Goal: Transaction & Acquisition: Obtain resource

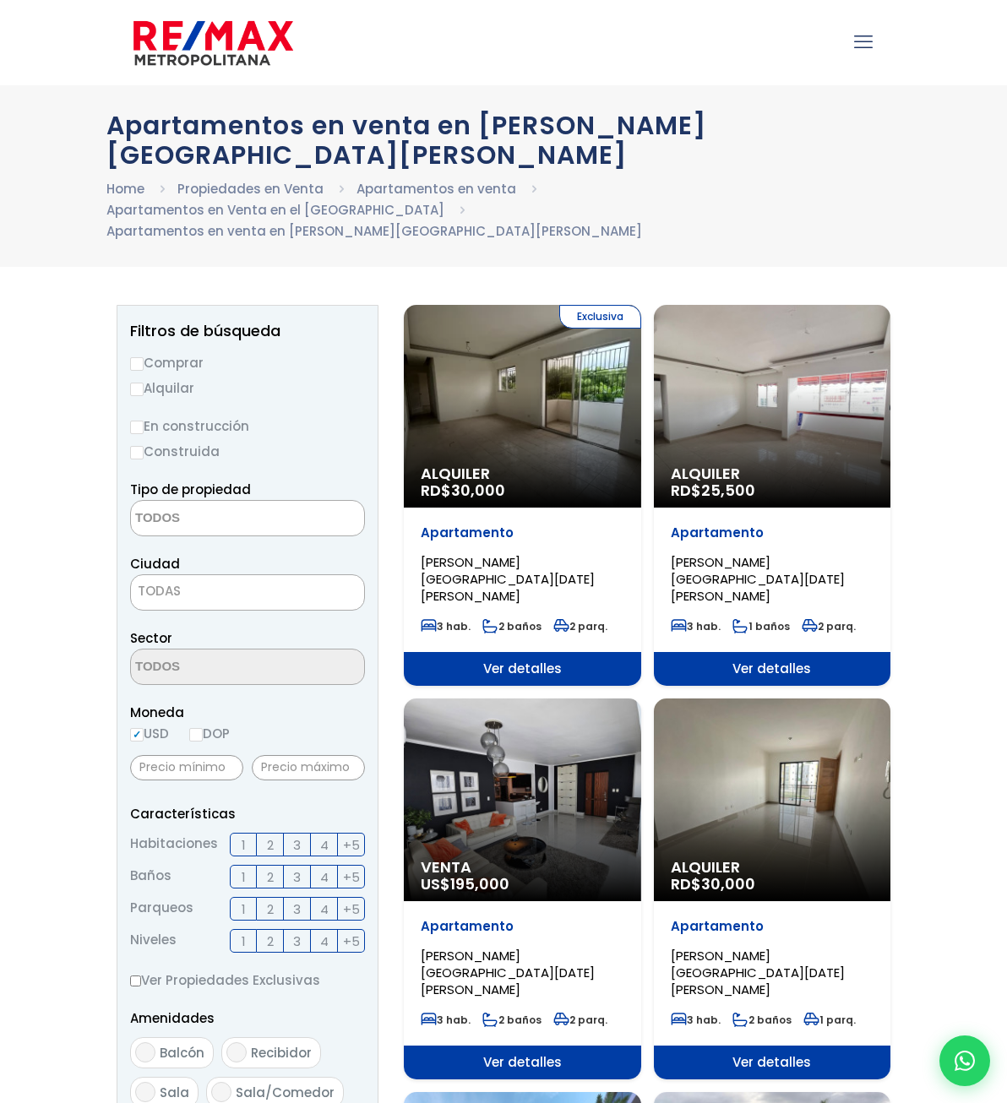
select select
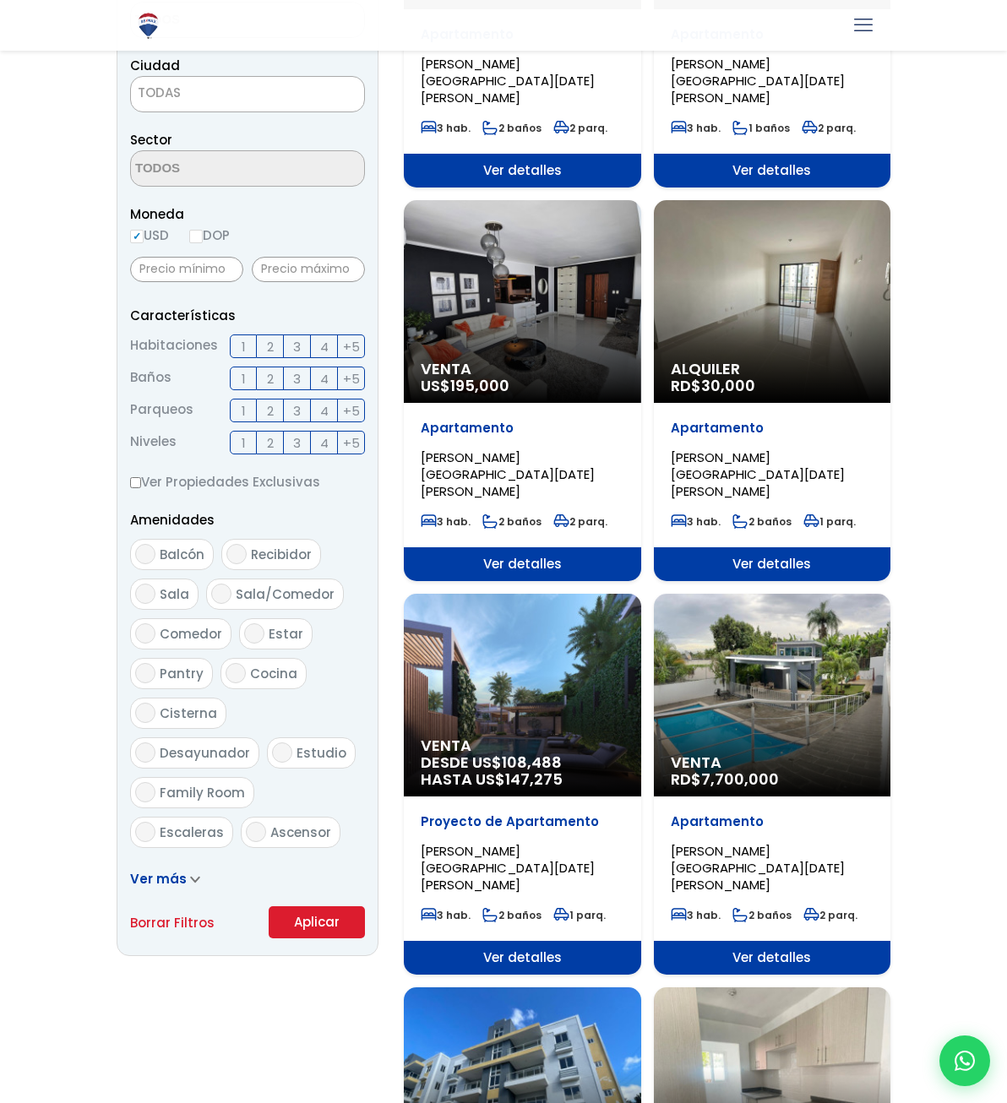
scroll to position [503, 0]
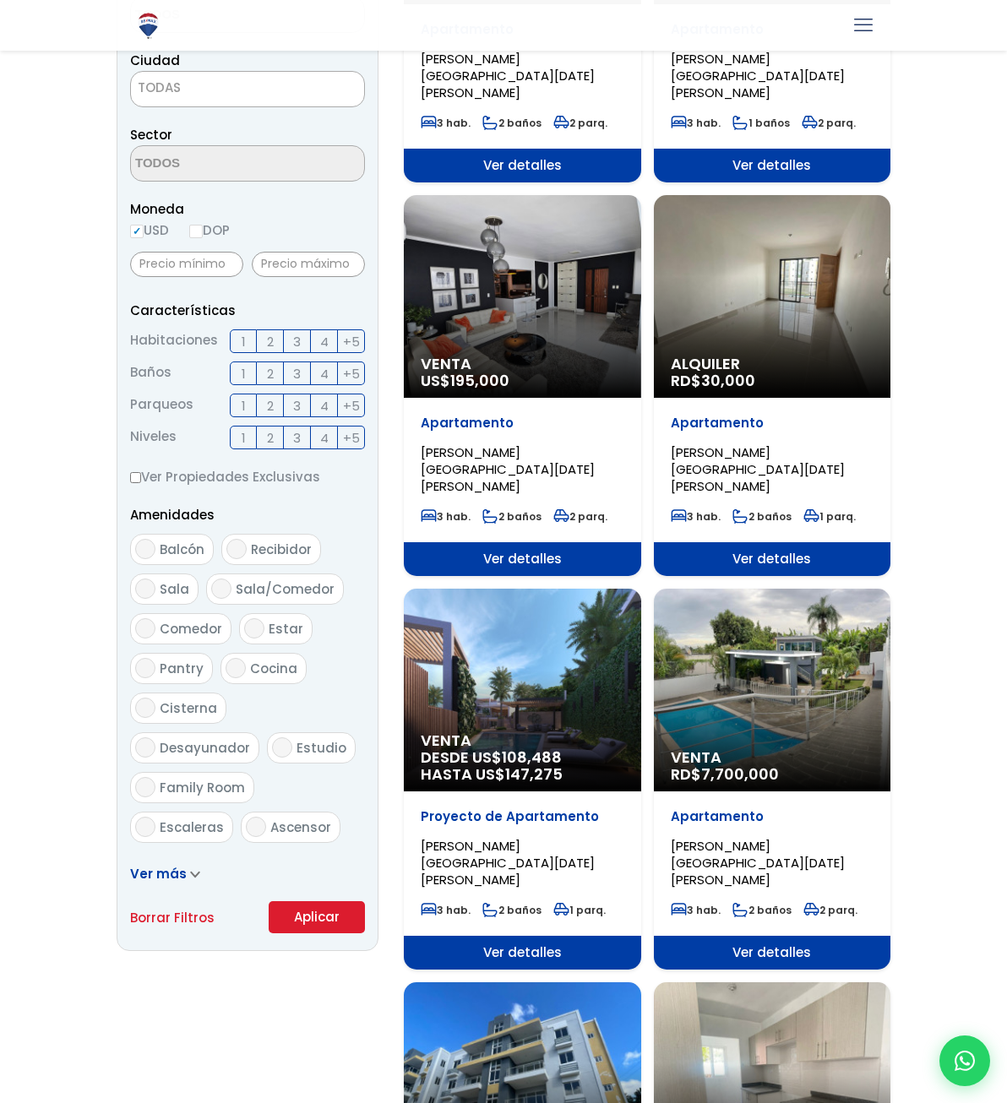
click at [775, 661] on div "Venta RD$ 7,700,000" at bounding box center [772, 690] width 237 height 203
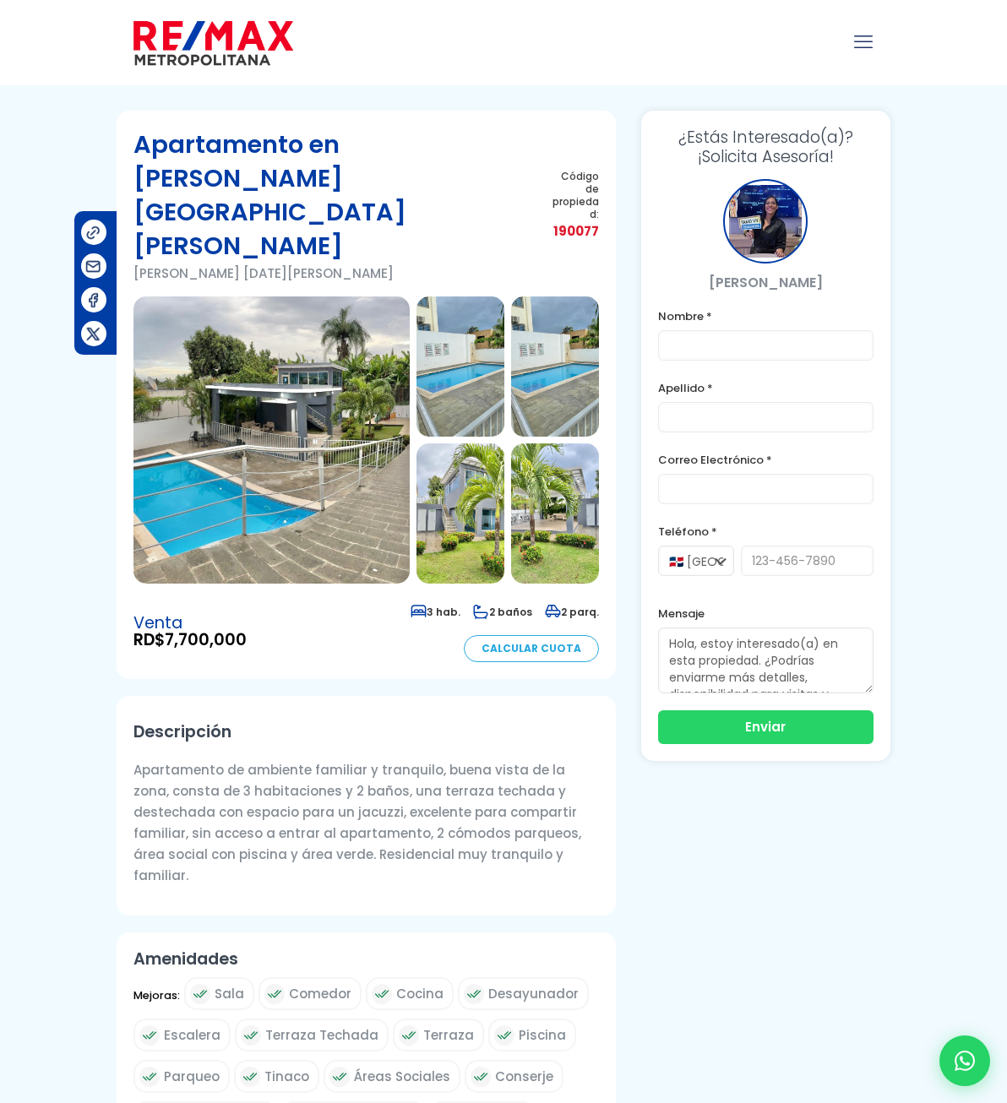
click at [209, 326] on img at bounding box center [271, 439] width 276 height 287
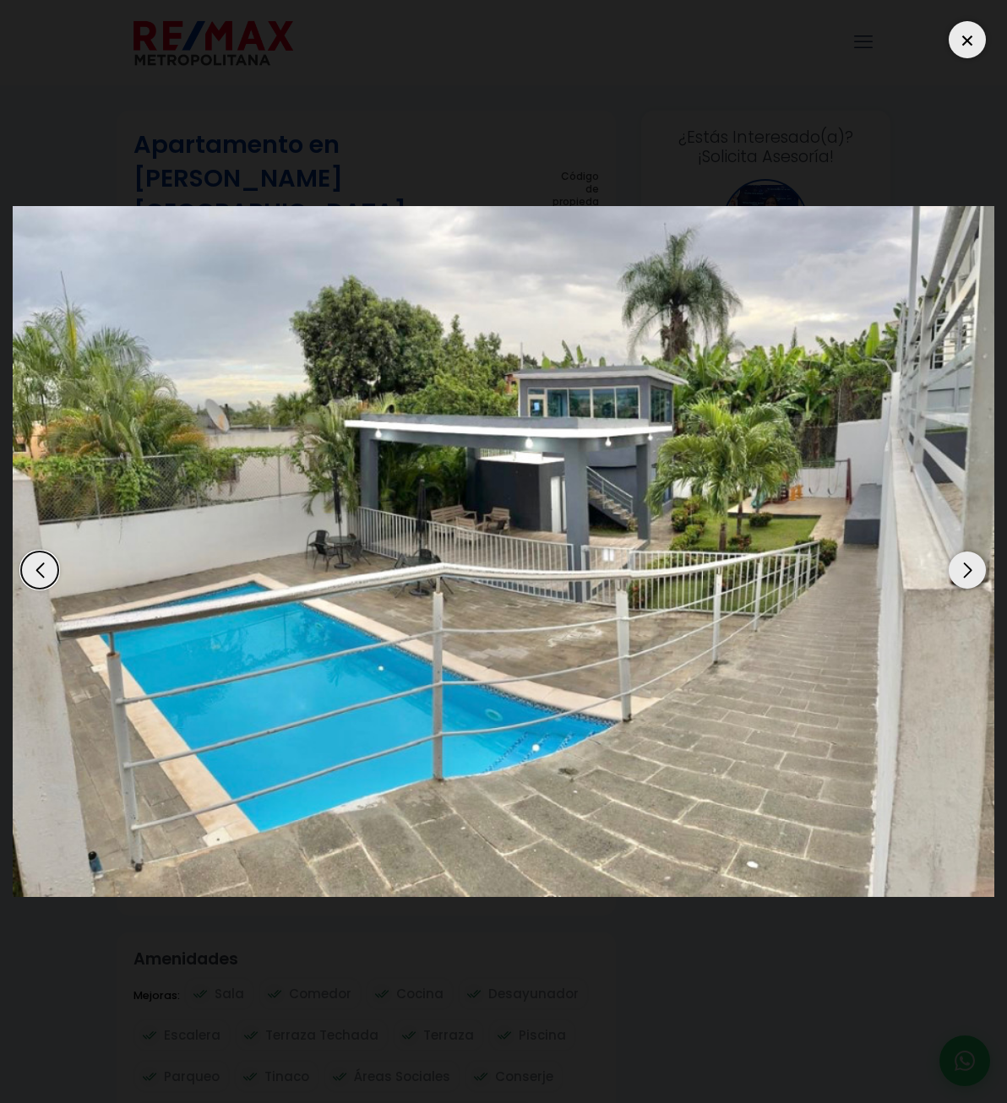
click at [965, 573] on div "Next slide" at bounding box center [967, 570] width 37 height 37
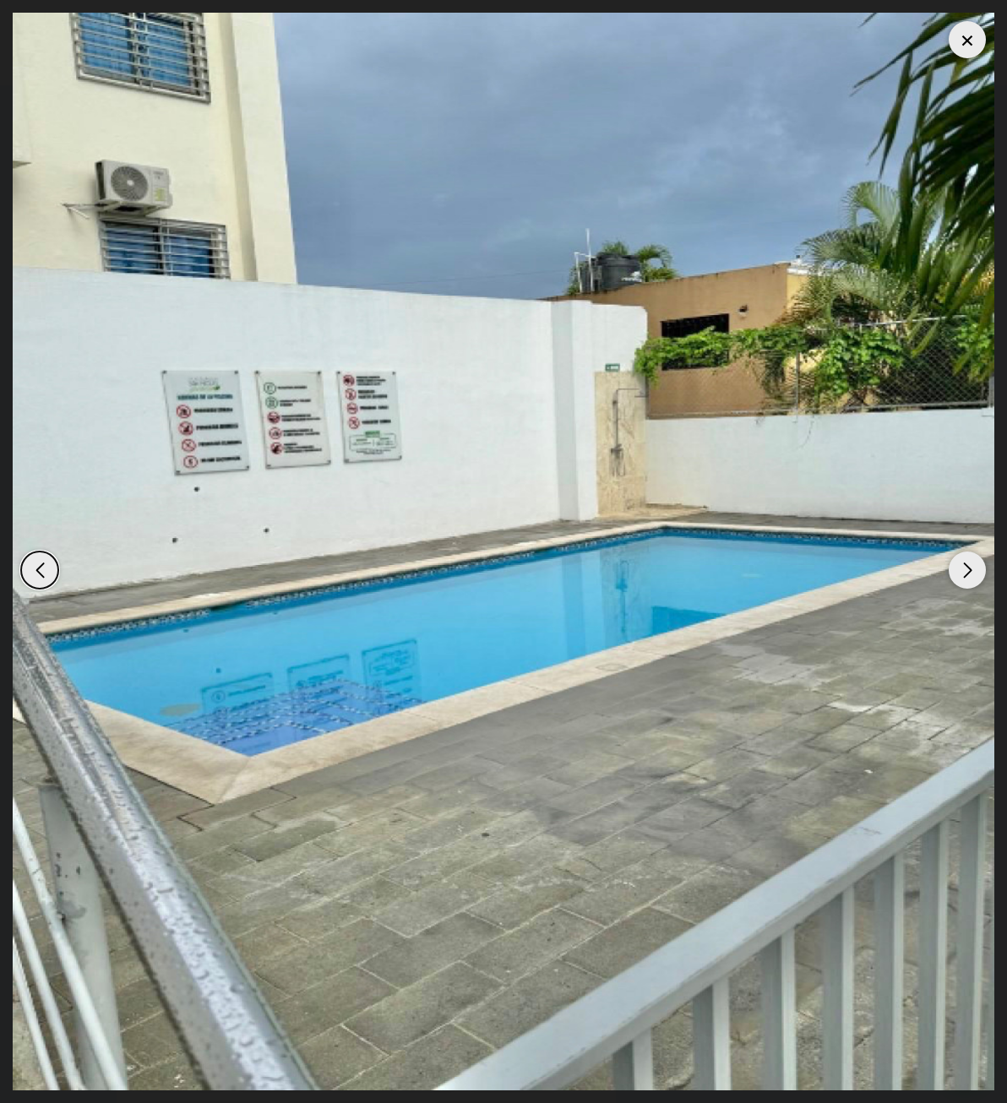
click at [965, 573] on div "Next slide" at bounding box center [967, 570] width 37 height 37
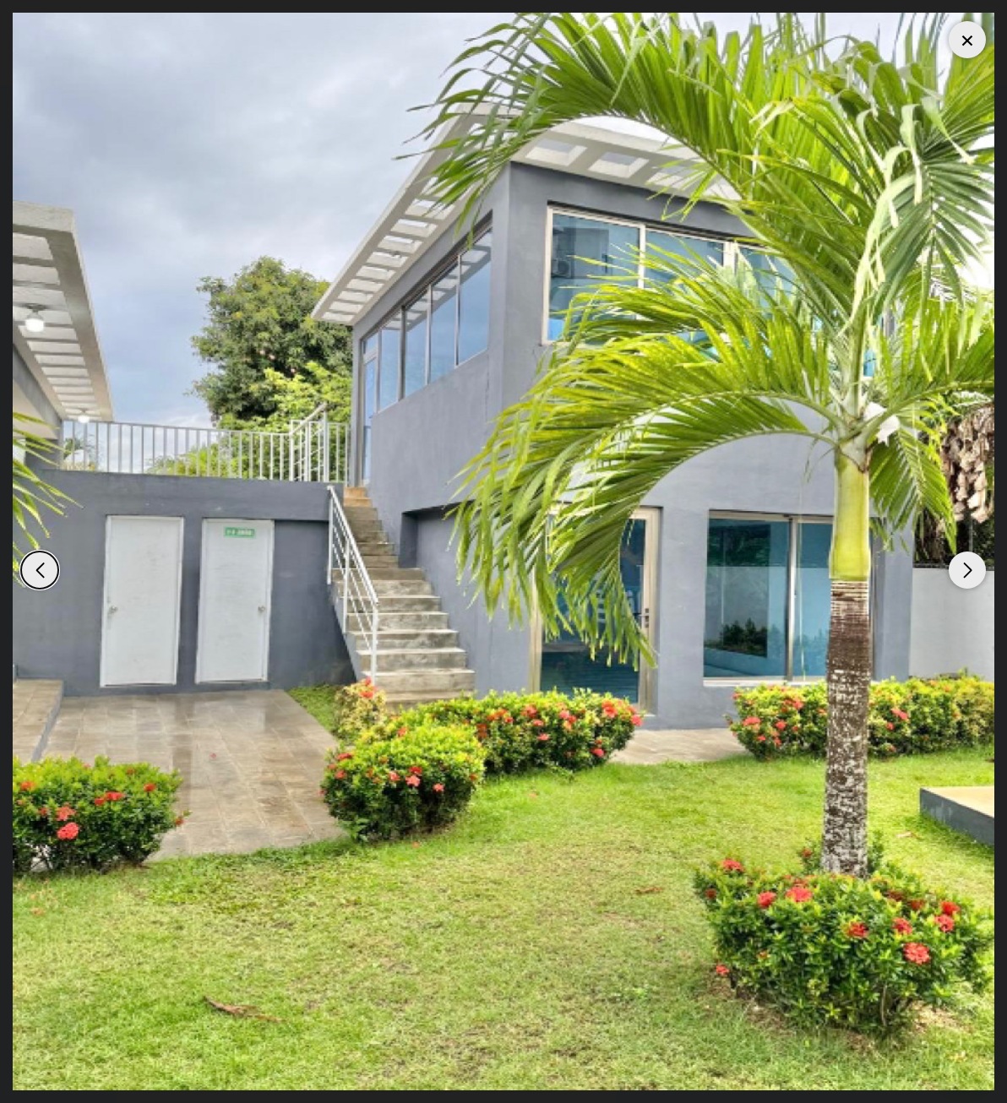
click at [965, 573] on div "Next slide" at bounding box center [967, 570] width 37 height 37
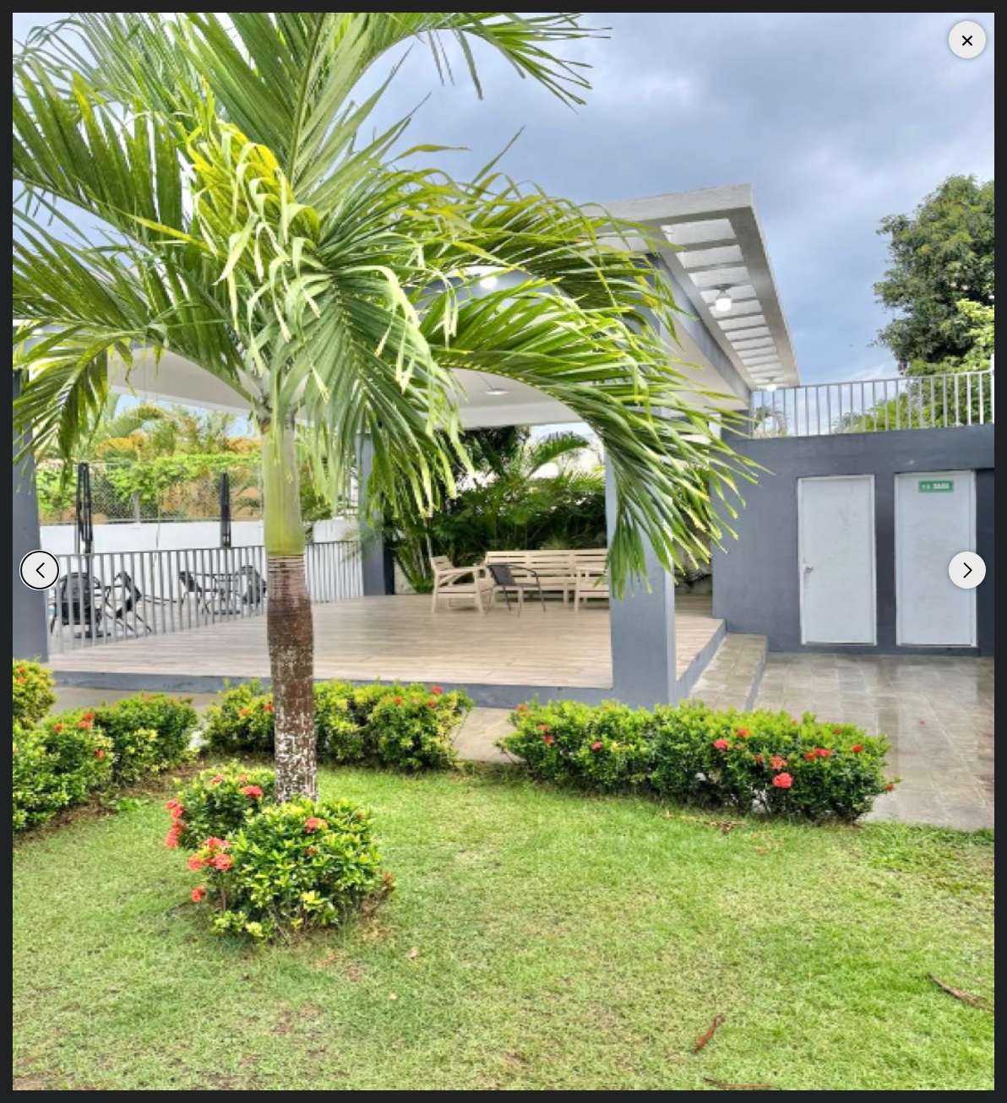
click at [965, 573] on div "Next slide" at bounding box center [967, 570] width 37 height 37
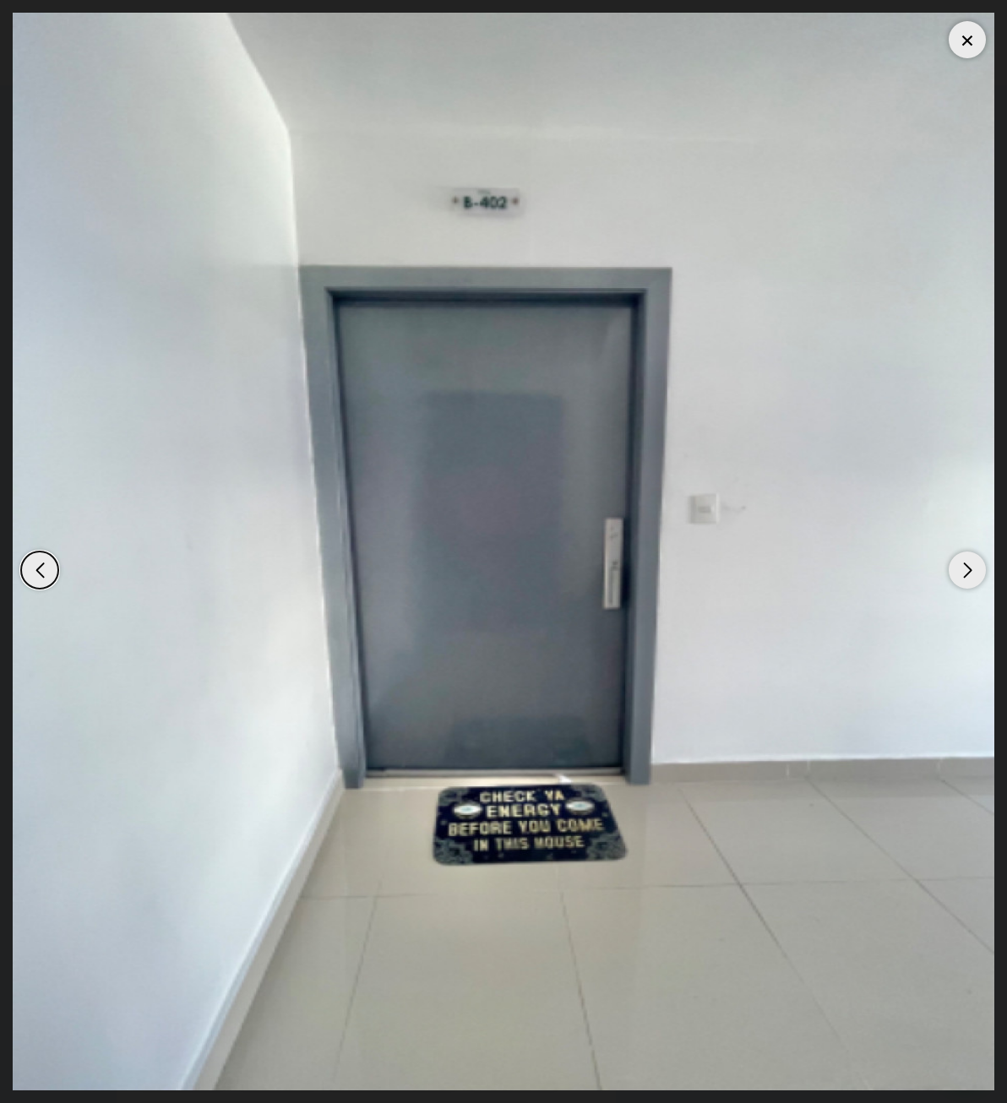
click at [965, 573] on div "Next slide" at bounding box center [967, 570] width 37 height 37
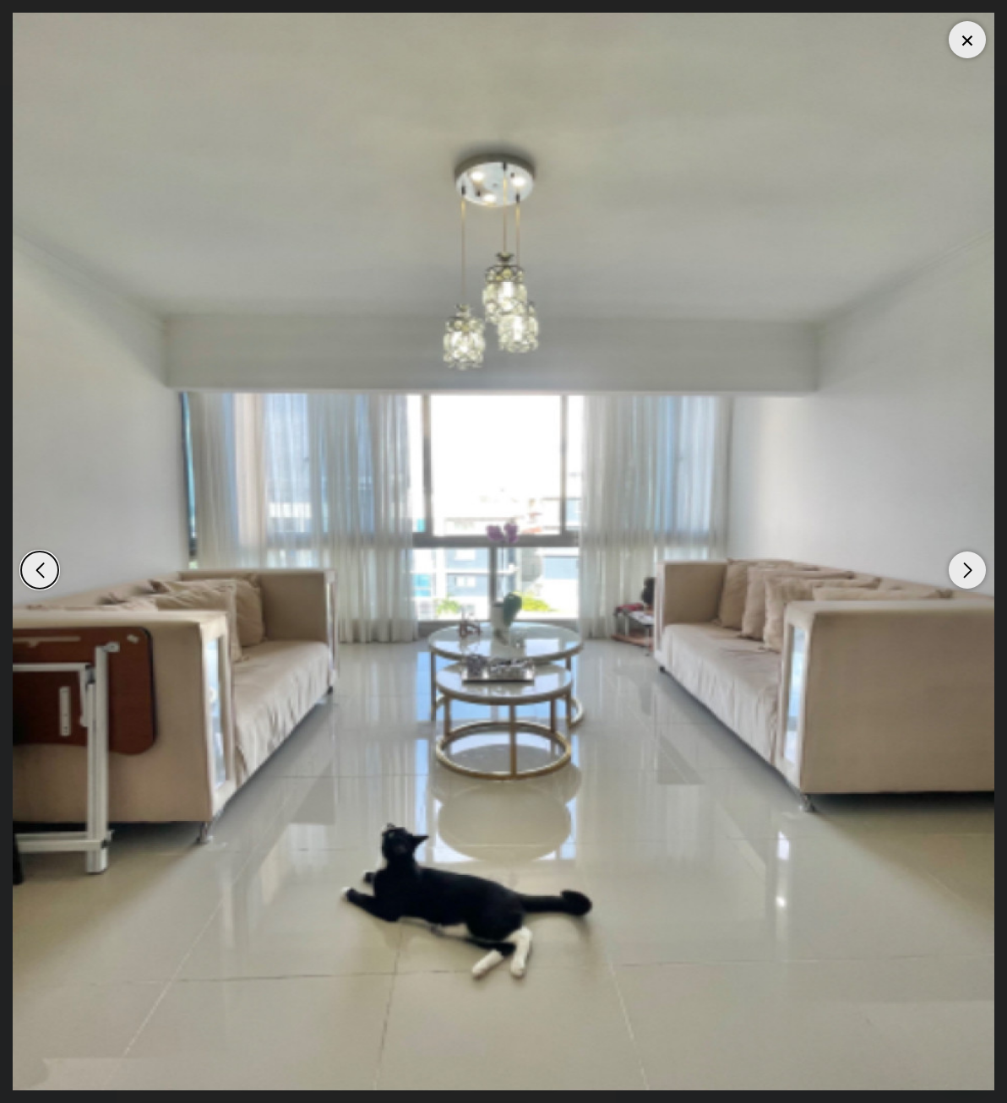
click at [965, 573] on div "Next slide" at bounding box center [967, 570] width 37 height 37
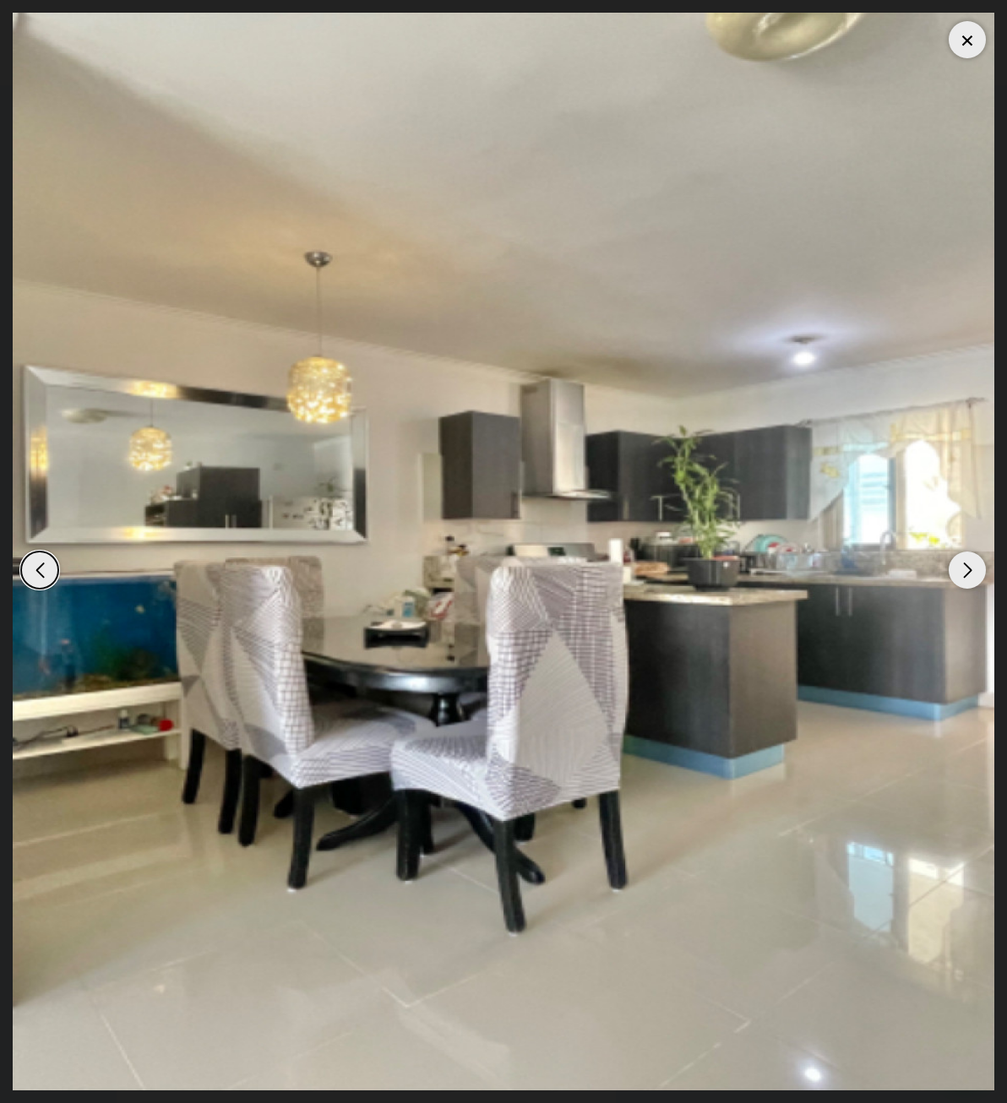
click at [965, 573] on div "Next slide" at bounding box center [967, 570] width 37 height 37
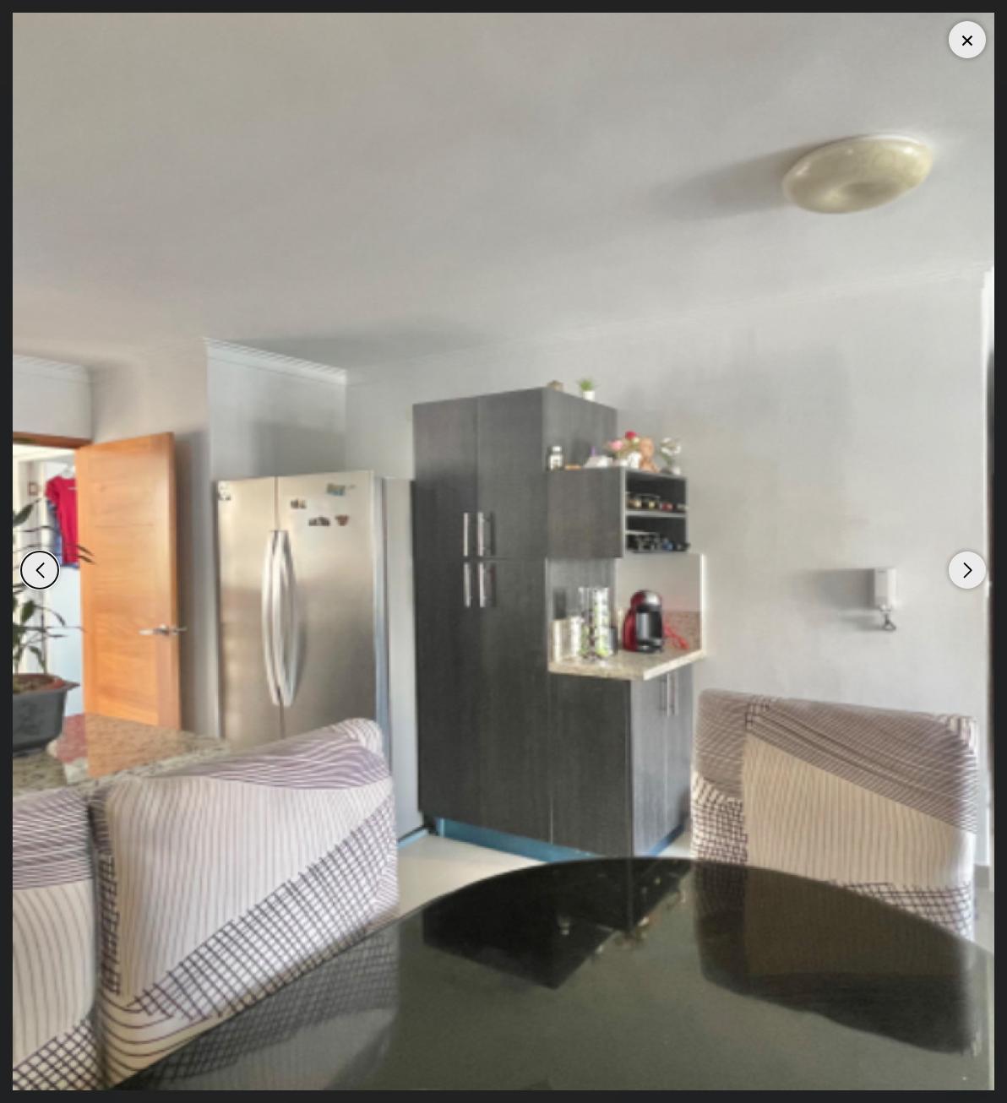
click at [965, 573] on div "Next slide" at bounding box center [967, 570] width 37 height 37
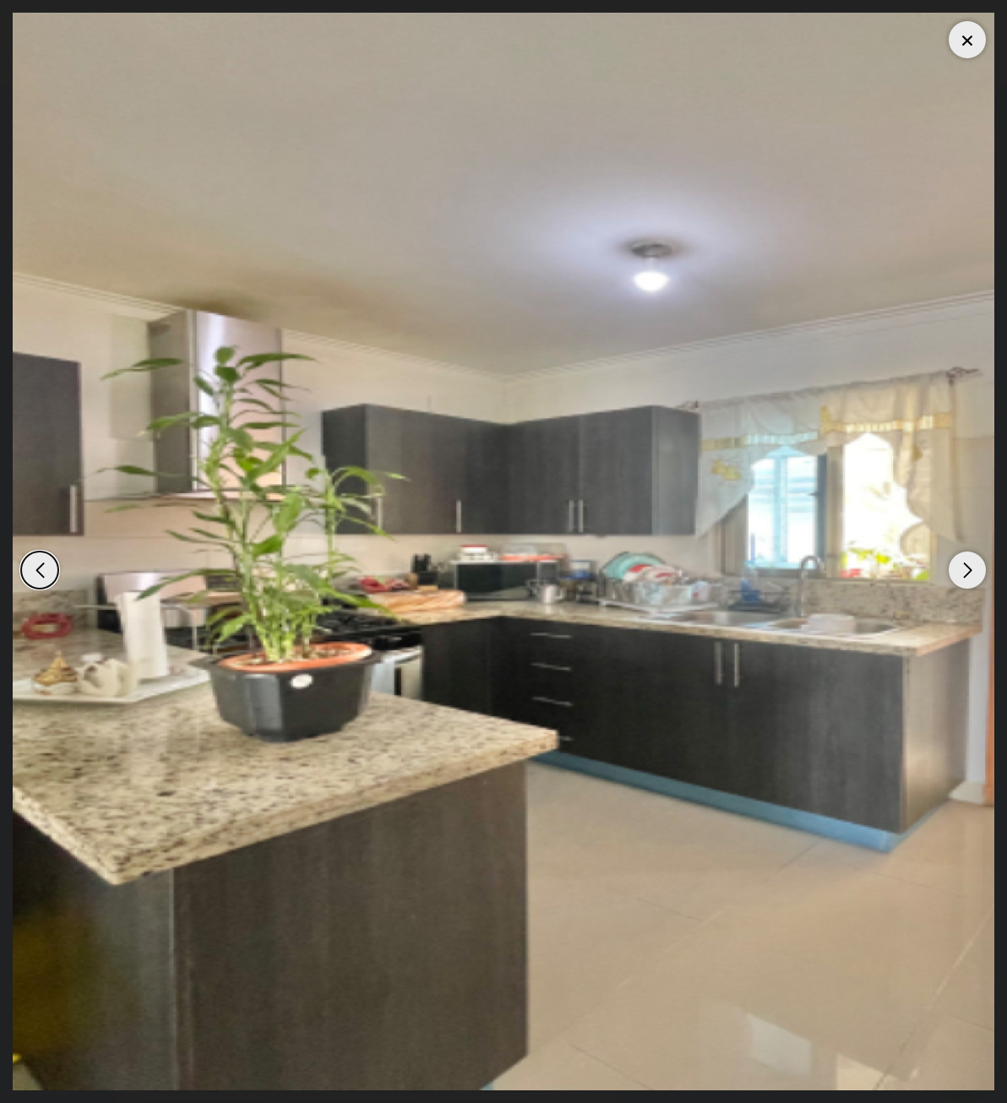
click at [965, 573] on div "Next slide" at bounding box center [967, 570] width 37 height 37
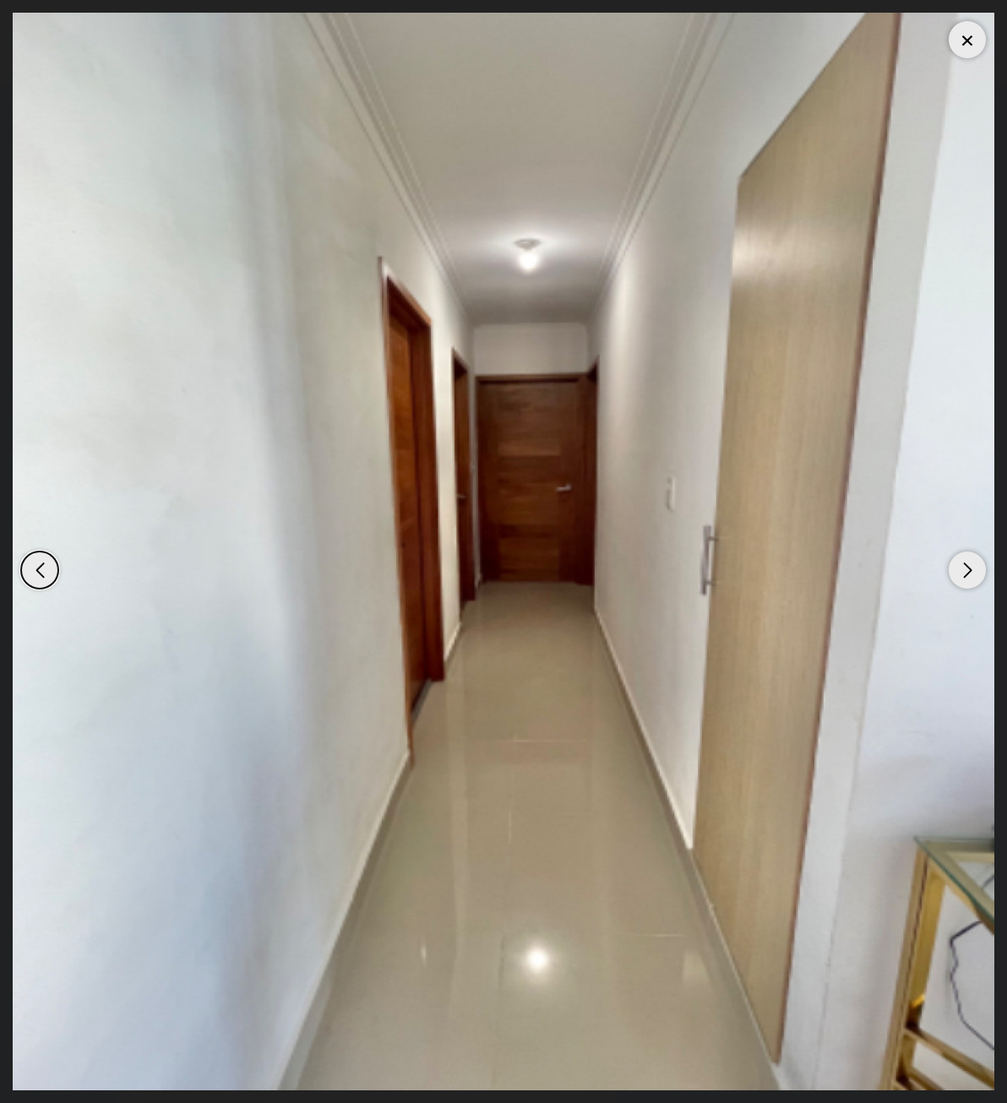
click at [965, 573] on div "Next slide" at bounding box center [967, 570] width 37 height 37
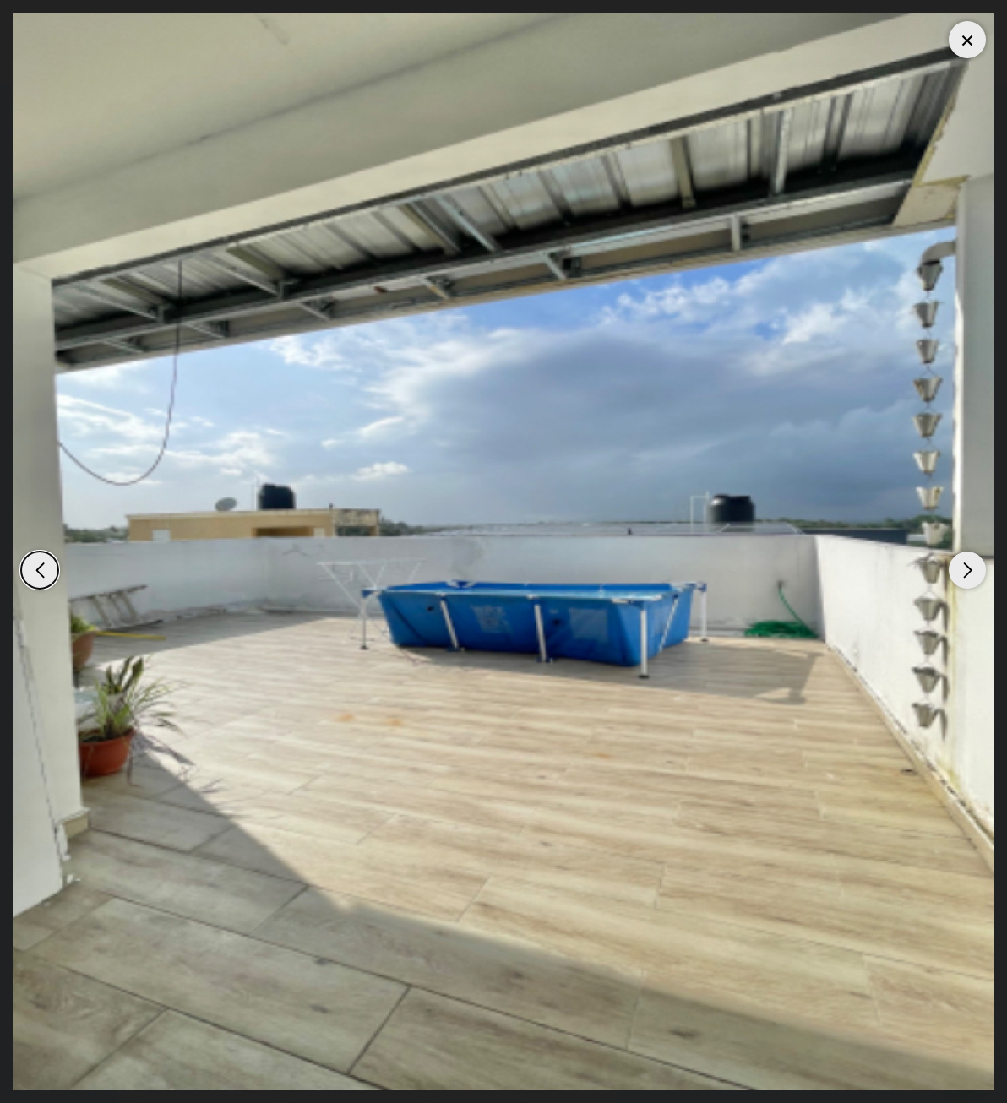
click at [965, 573] on div "Next slide" at bounding box center [967, 570] width 37 height 37
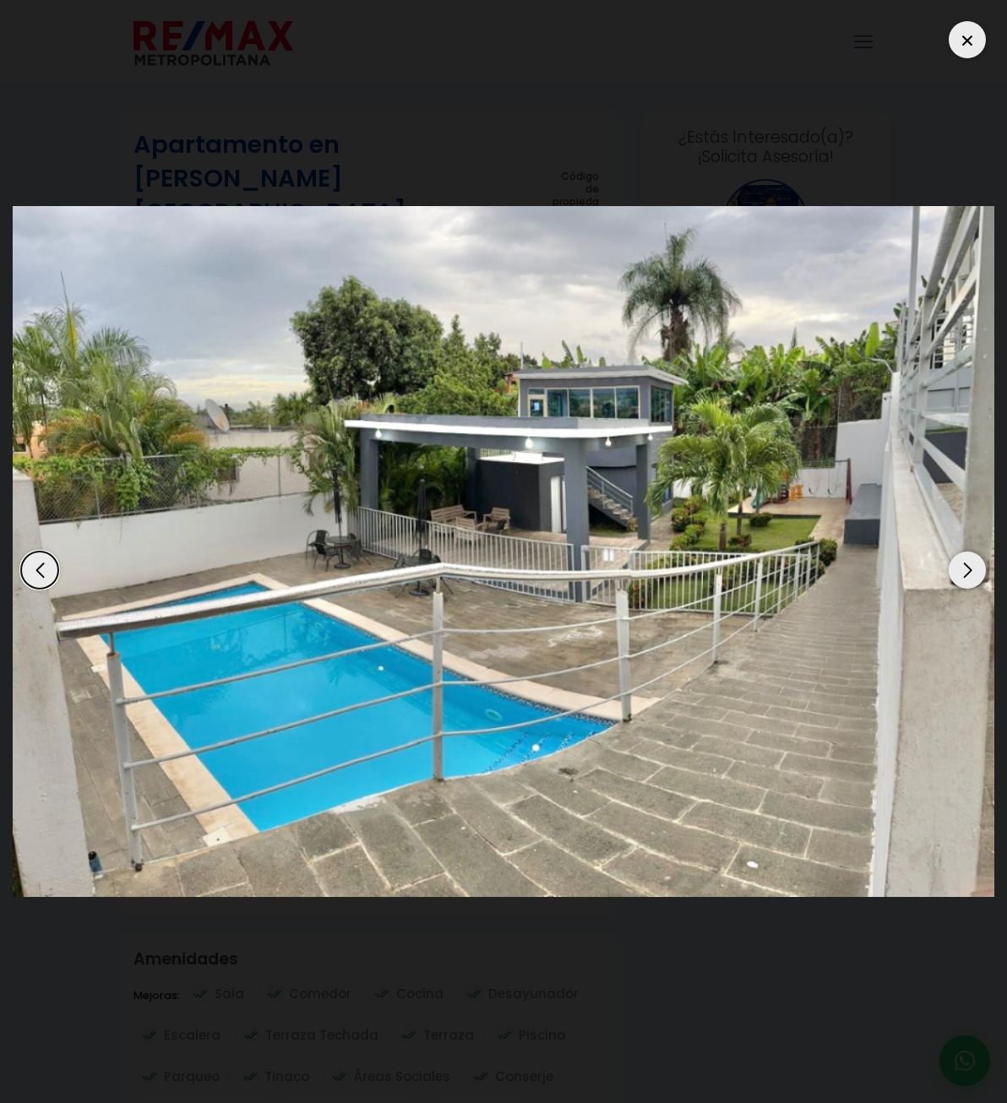
click at [976, 44] on div at bounding box center [967, 39] width 37 height 37
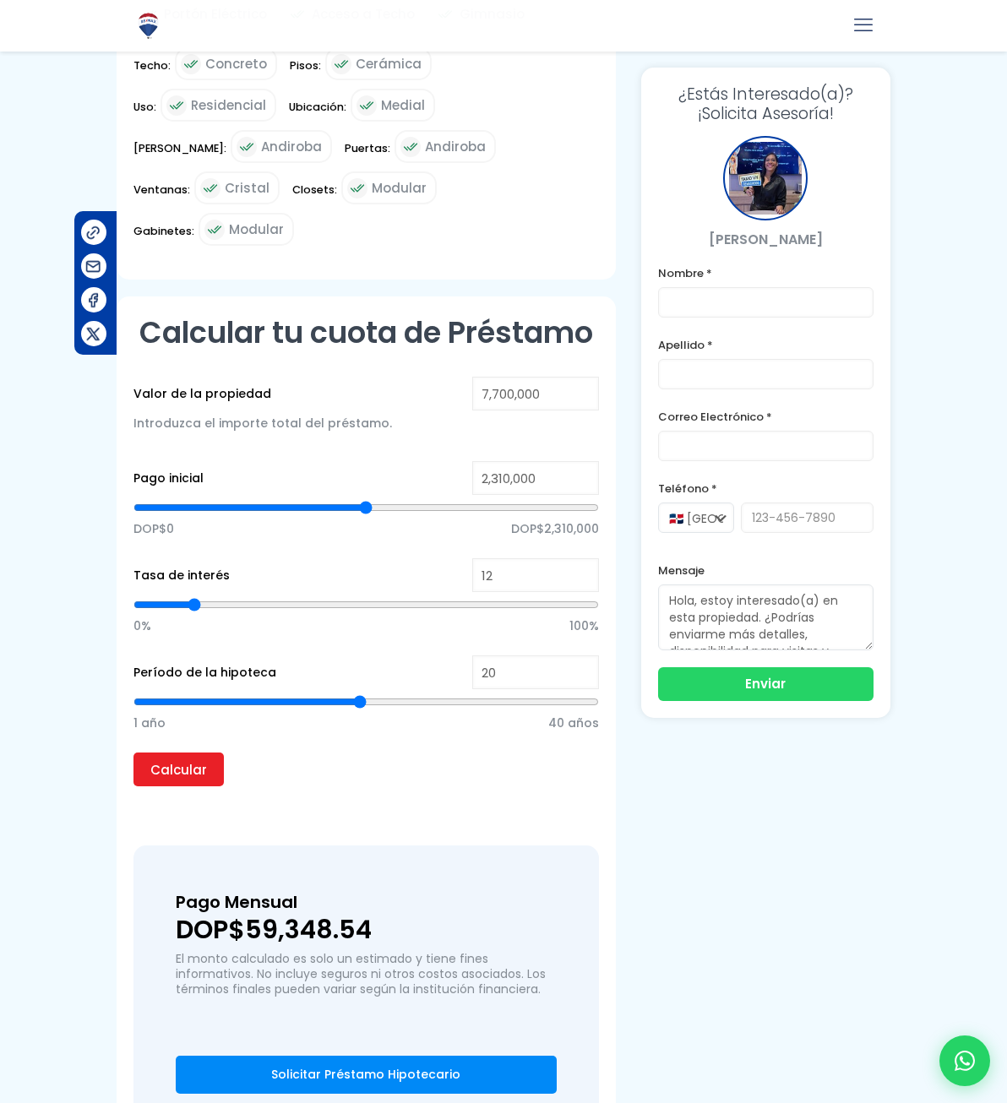
scroll to position [1109, 0]
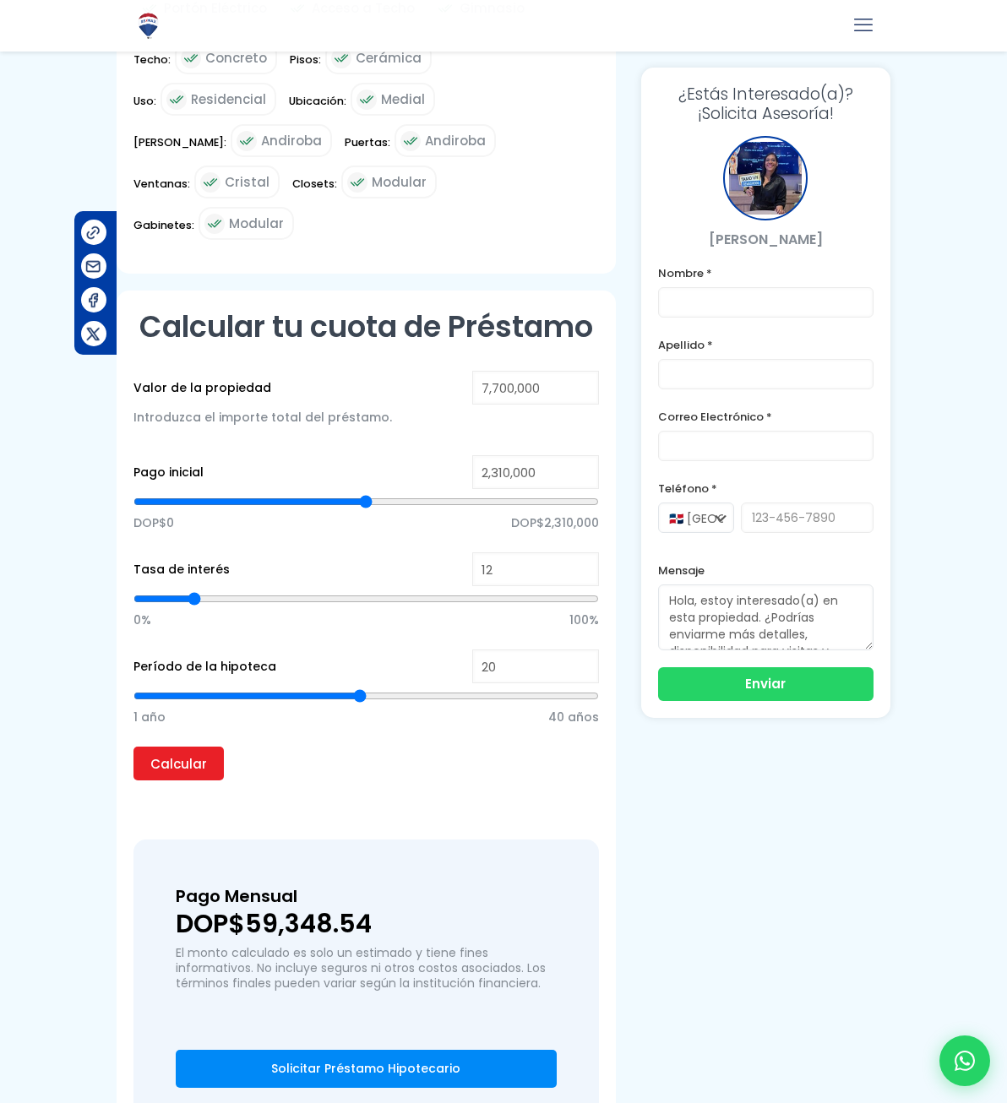
type input "19"
type input "18"
type input "17"
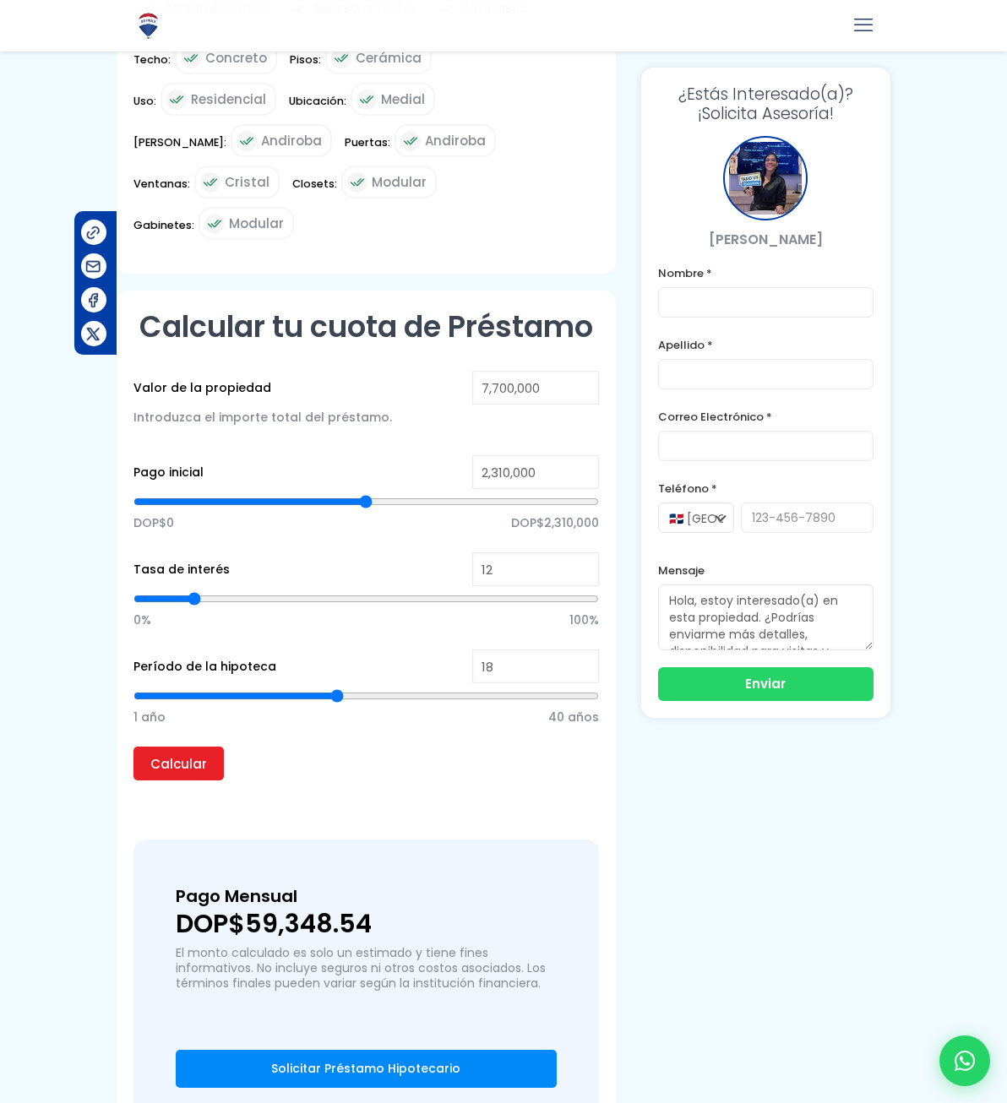
type input "17"
type input "16"
type input "17"
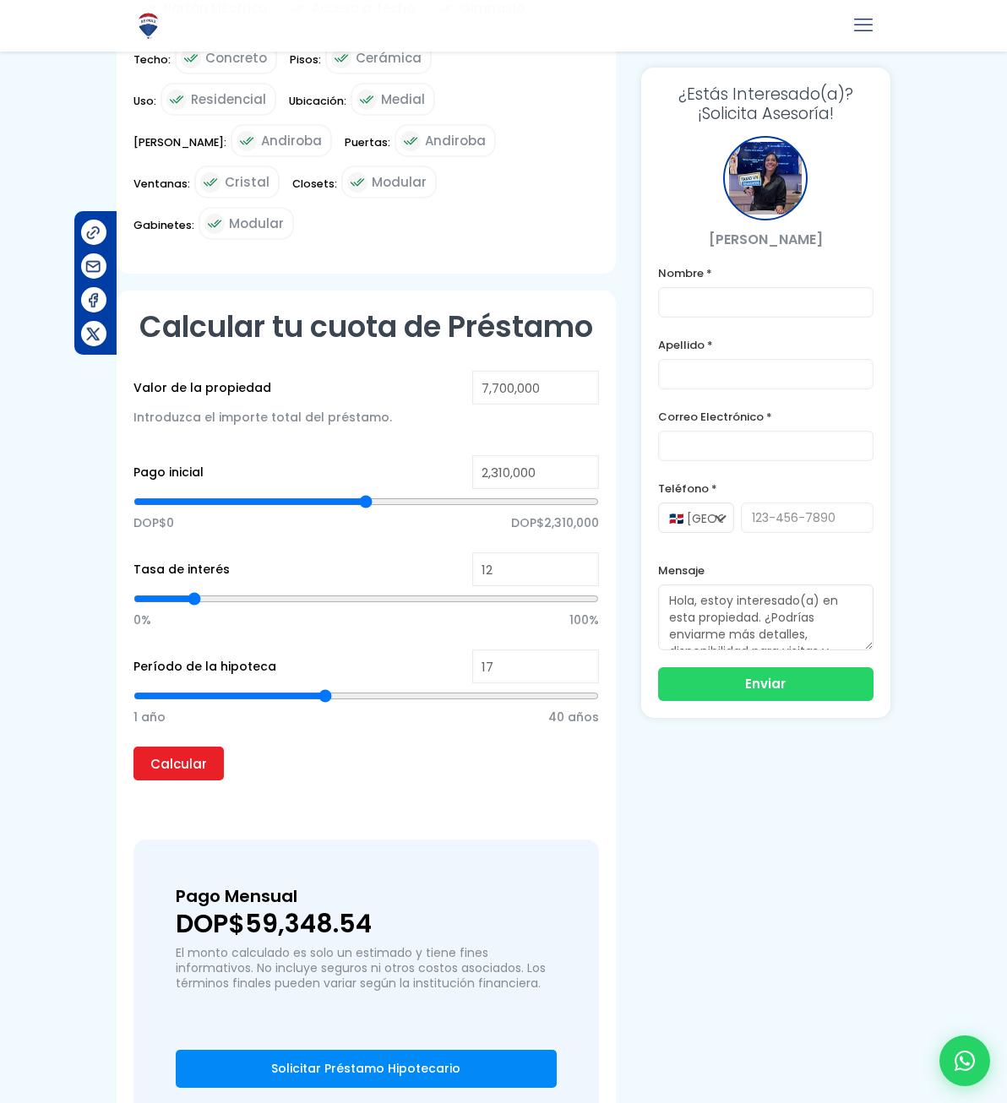
type input "18"
type input "19"
type input "20"
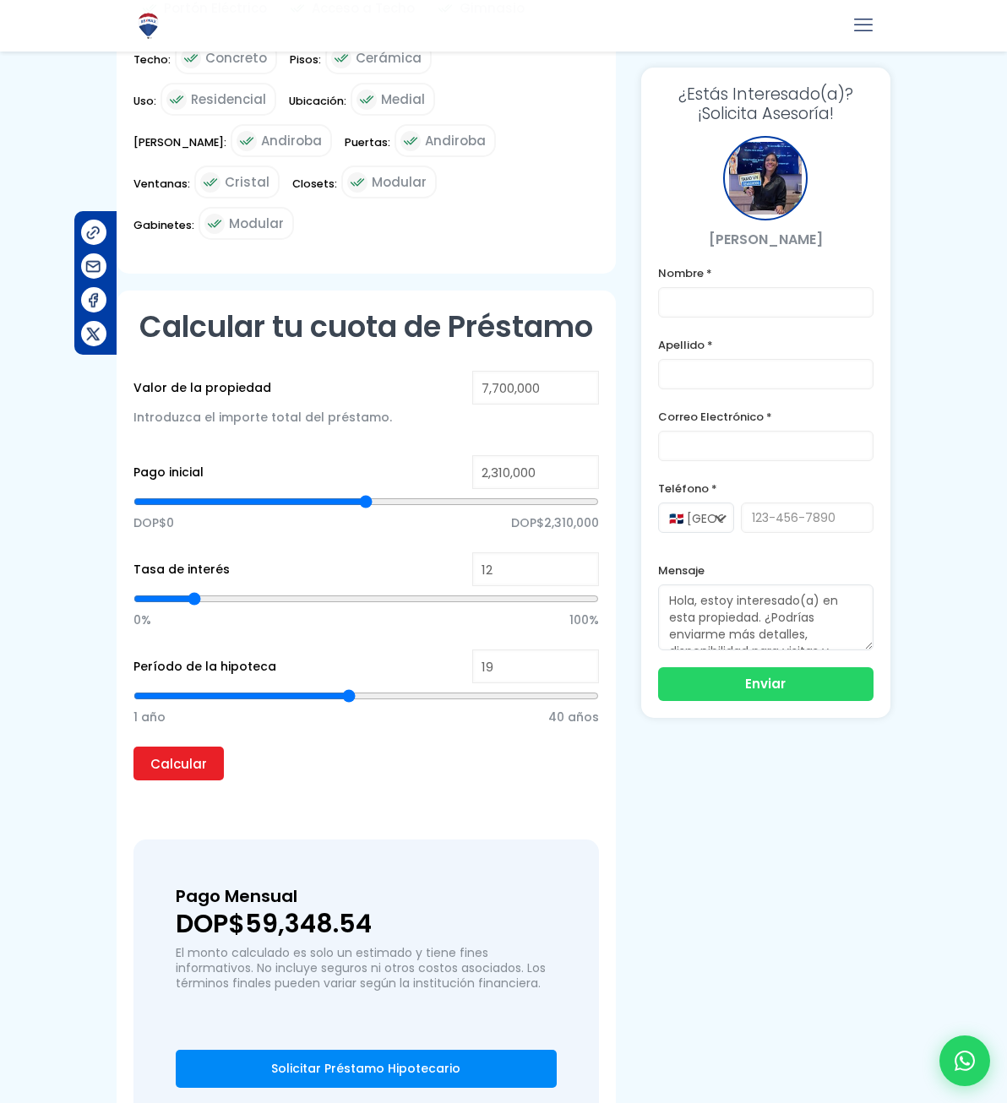
type input "20"
click at [356, 688] on input "range" at bounding box center [365, 696] width 465 height 17
click at [518, 552] on input "12" at bounding box center [535, 569] width 127 height 34
drag, startPoint x: 544, startPoint y: 338, endPoint x: 481, endPoint y: 334, distance: 62.6
click at [481, 455] on input "2,310,000" at bounding box center [535, 472] width 127 height 34
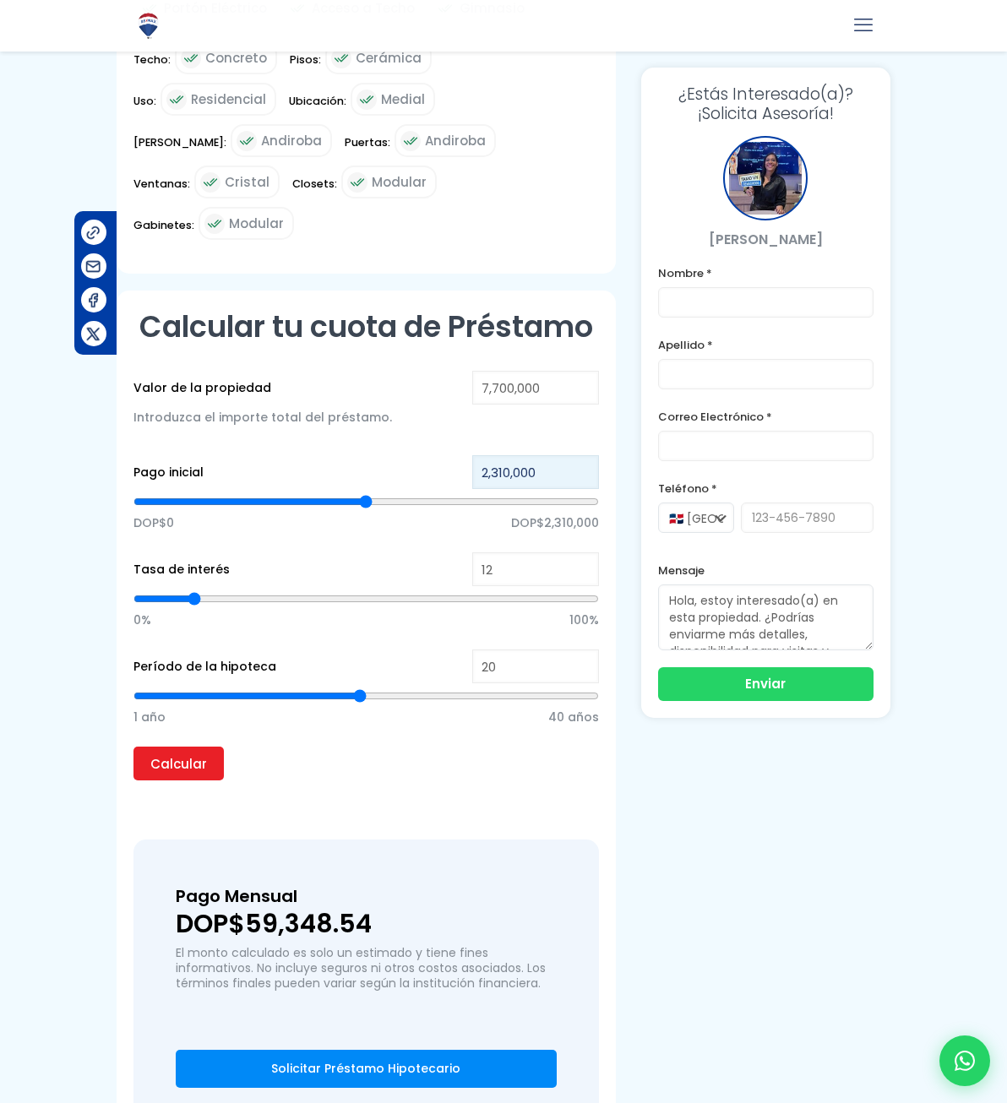
type input "3"
type input "30"
type input "300"
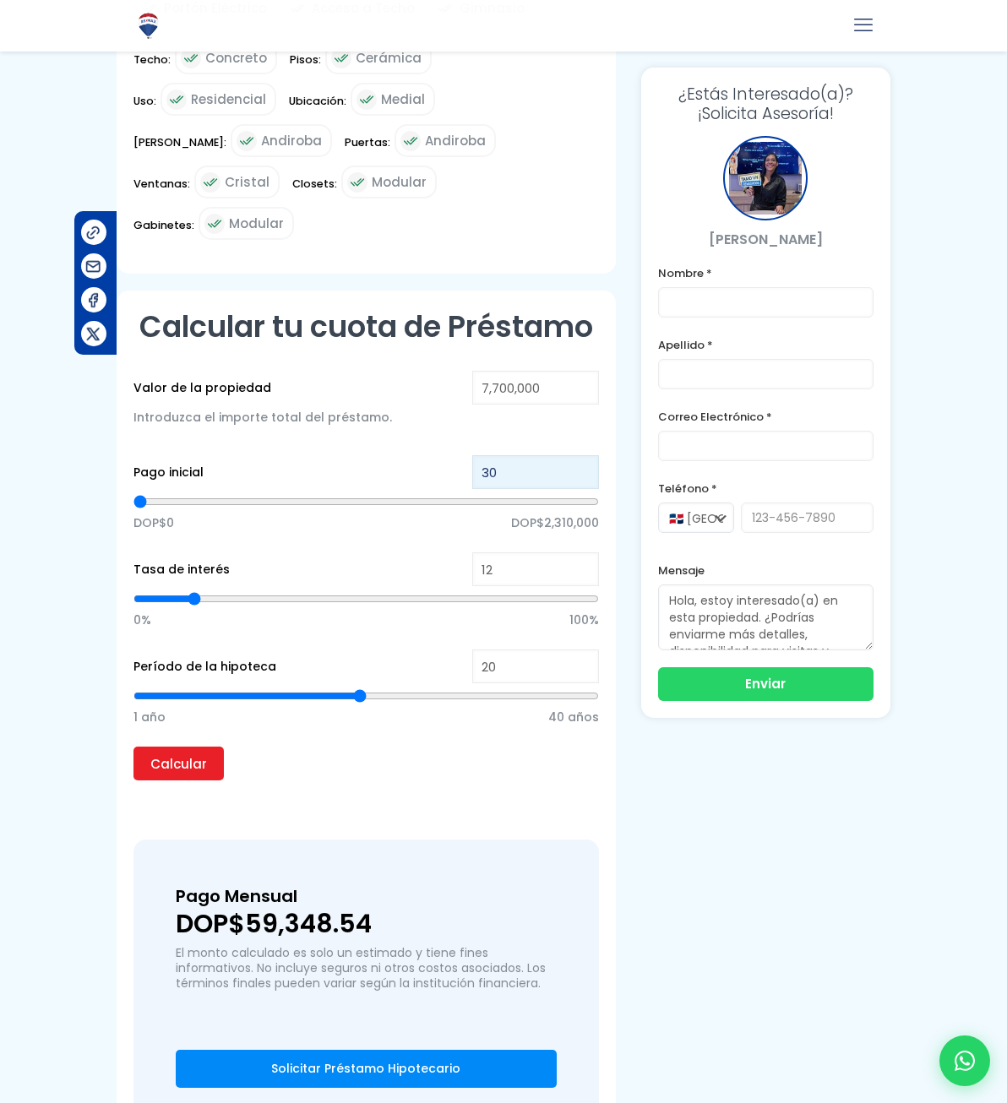
type input "300"
type input "3,000"
type input "3000"
type input "30,000"
type input "30000"
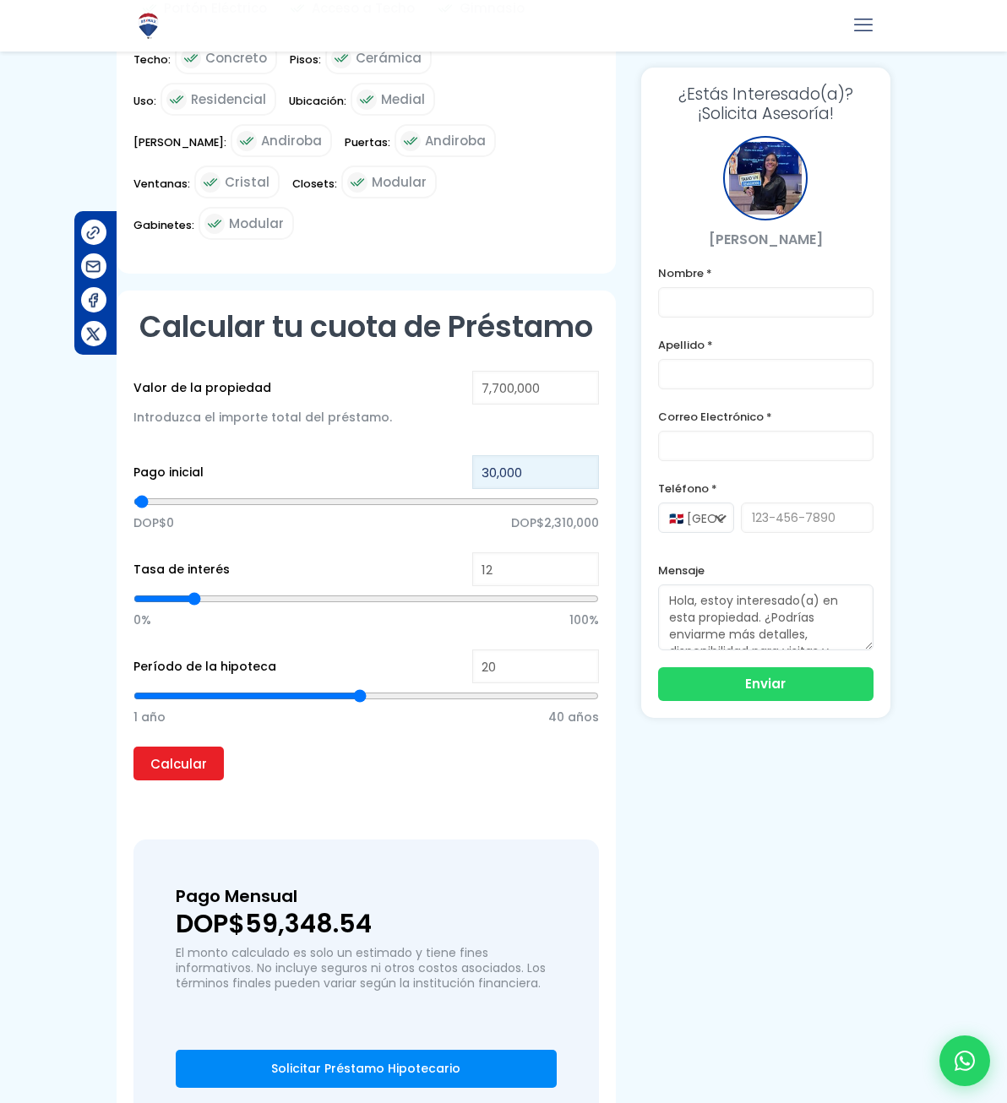
type input "300,000"
type input "300000"
click at [487, 405] on div "Introduzca el importe total del préstamo." at bounding box center [365, 426] width 465 height 42
click at [522, 455] on input "300,000" at bounding box center [535, 472] width 127 height 34
type input "3,000,000"
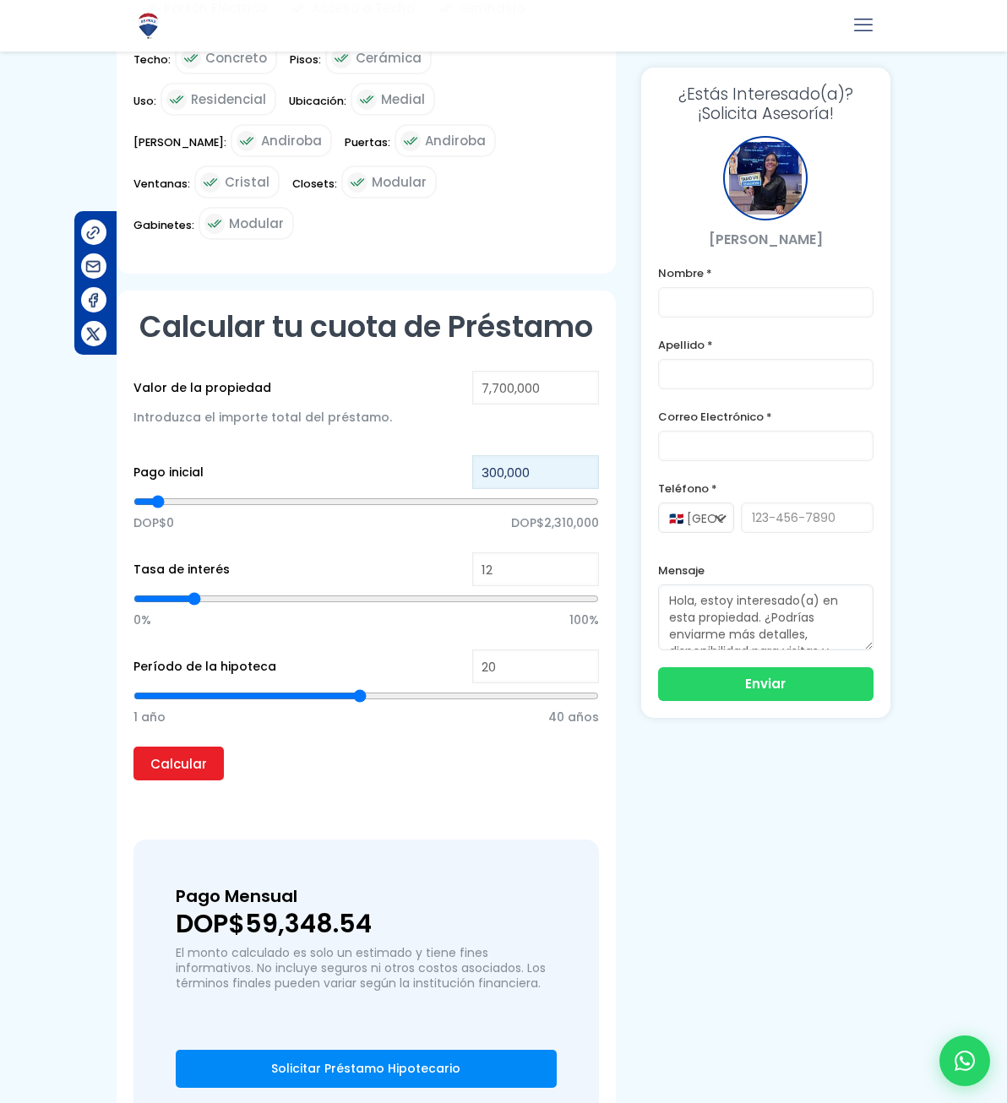
type input "3000000"
type input "3,000,000"
click at [436, 510] on p "DOP$0 DOP$2,310,000" at bounding box center [365, 522] width 465 height 25
click at [187, 747] on input "Calcular" at bounding box center [178, 764] width 90 height 34
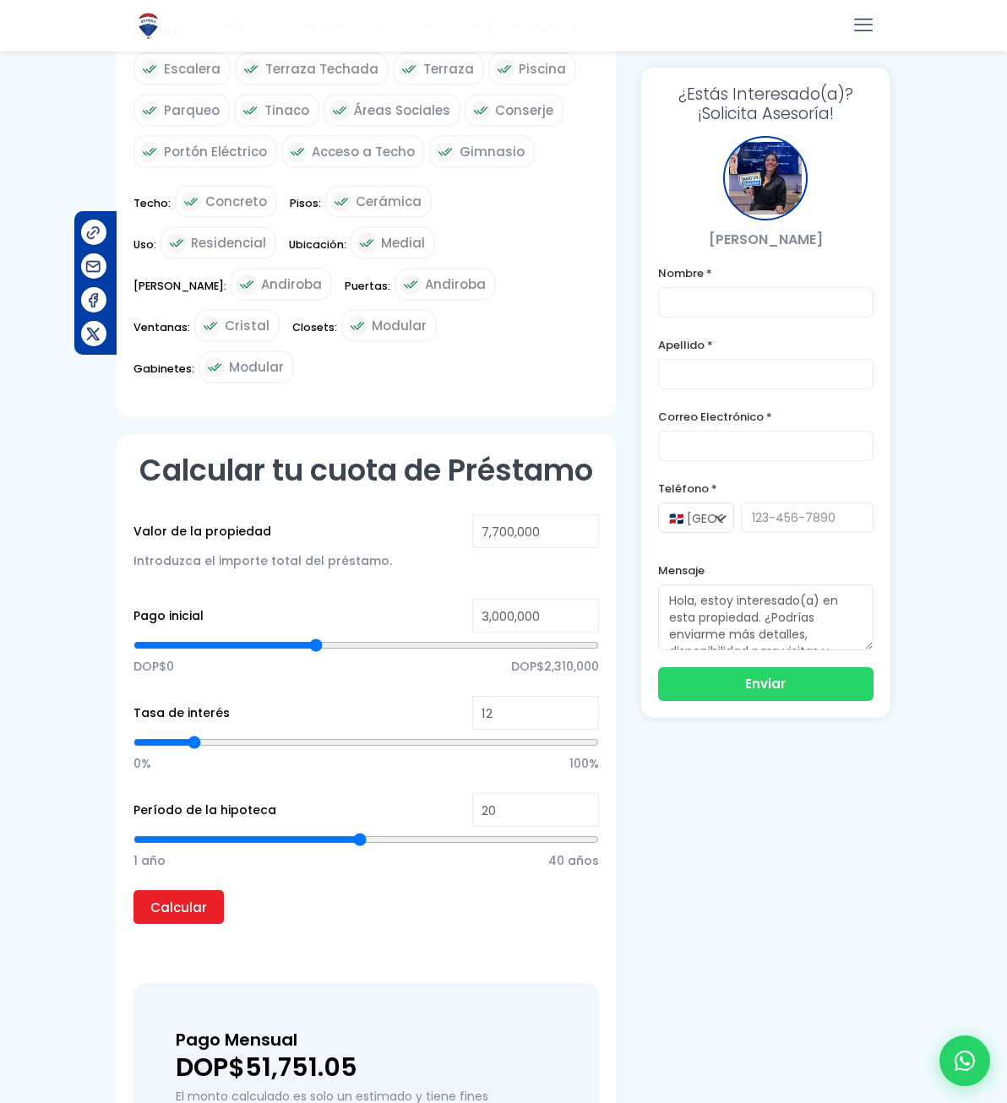
scroll to position [0, 0]
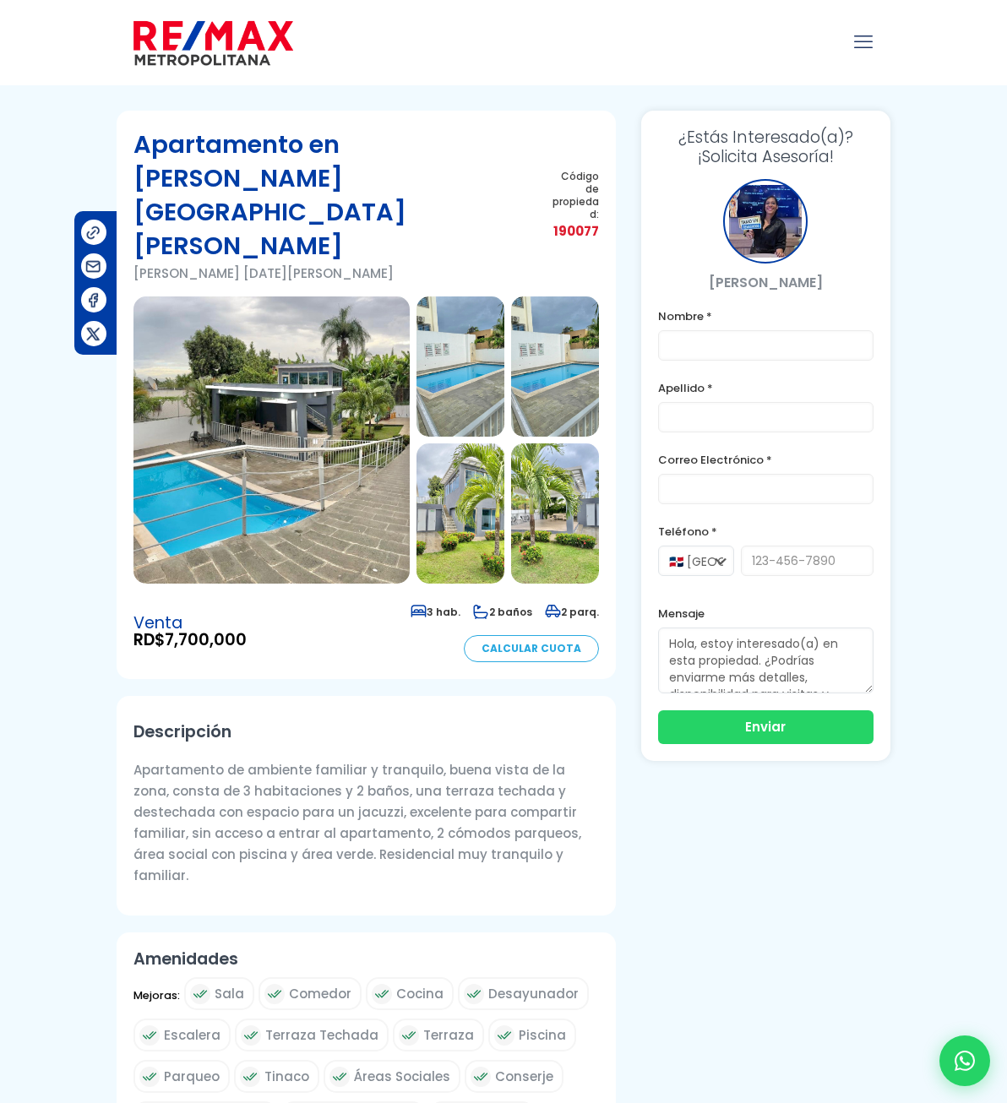
click at [783, 544] on div "Teléfono * 🇩🇴 [GEOGRAPHIC_DATA] +1 🇺🇸 [GEOGRAPHIC_DATA] +1 🇪🇸 [GEOGRAPHIC_DATA]…" at bounding box center [765, 557] width 215 height 72
click at [787, 562] on input "tel" at bounding box center [807, 561] width 133 height 30
click at [693, 682] on textarea "Hola, estoy interesado(a) en esta propiedad. ¿Podrías enviarme más detalles, di…" at bounding box center [765, 661] width 215 height 66
click at [744, 351] on input "text" at bounding box center [765, 345] width 215 height 30
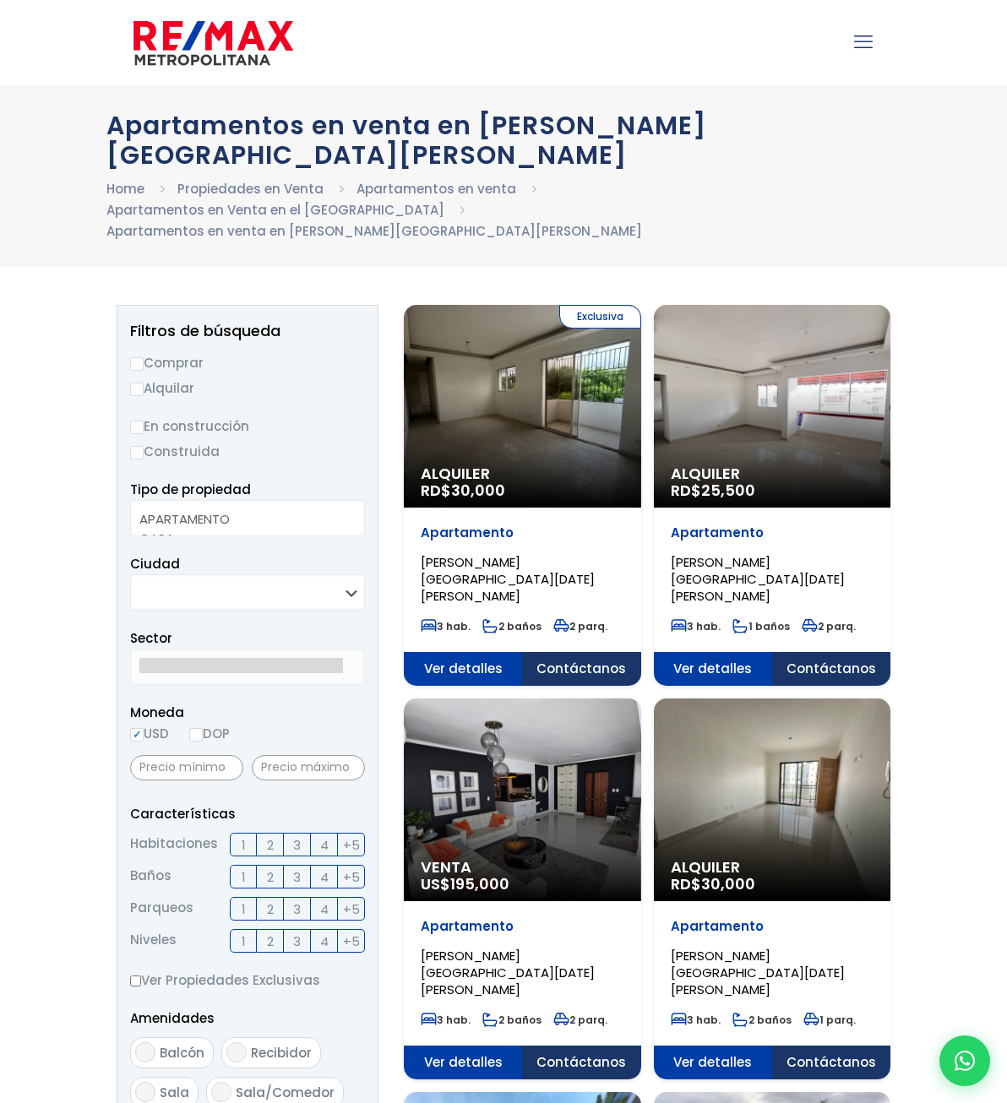
select select
